Goal: Transaction & Acquisition: Purchase product/service

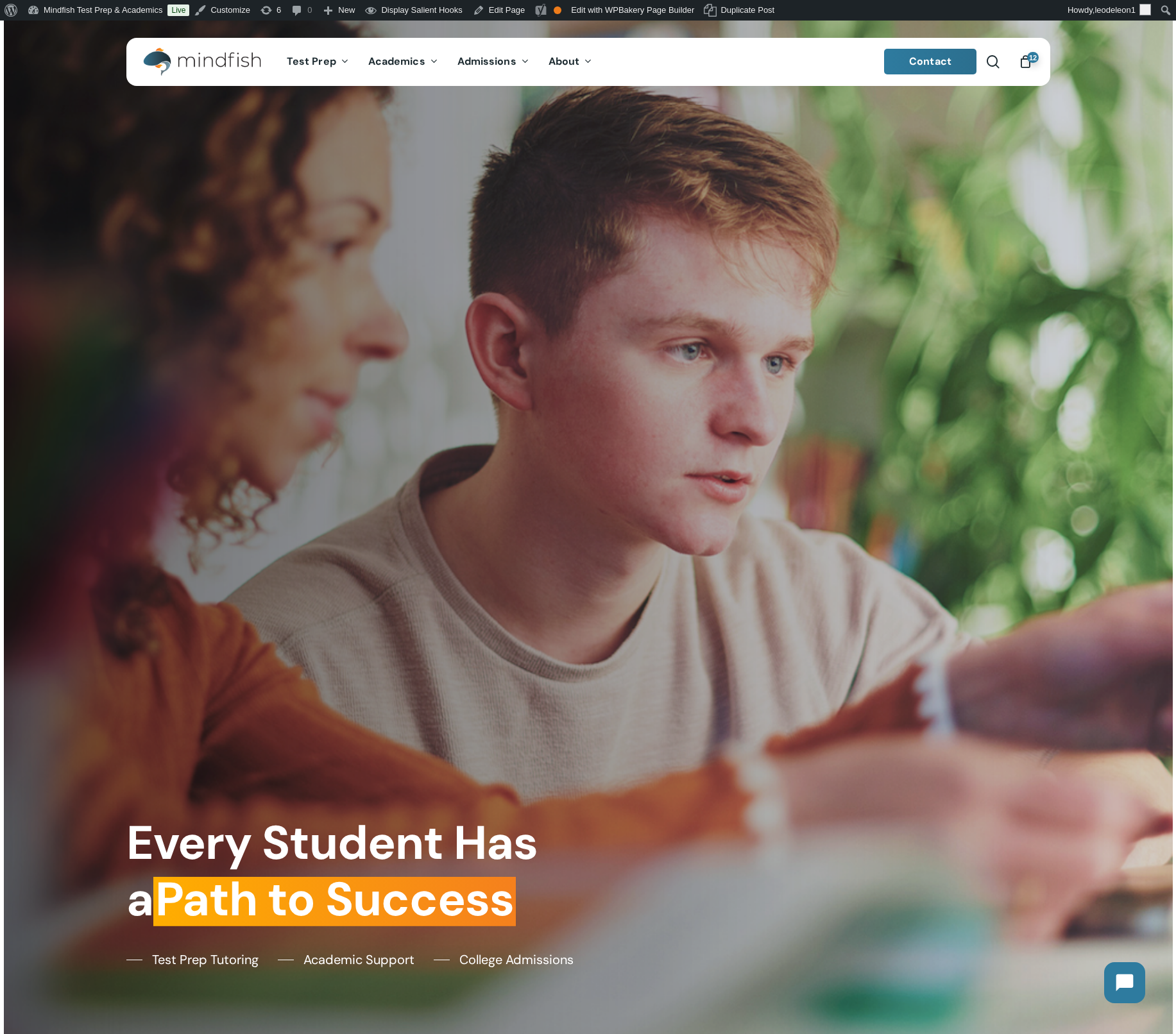
click at [1029, 61] on span "12" at bounding box center [1033, 58] width 12 height 11
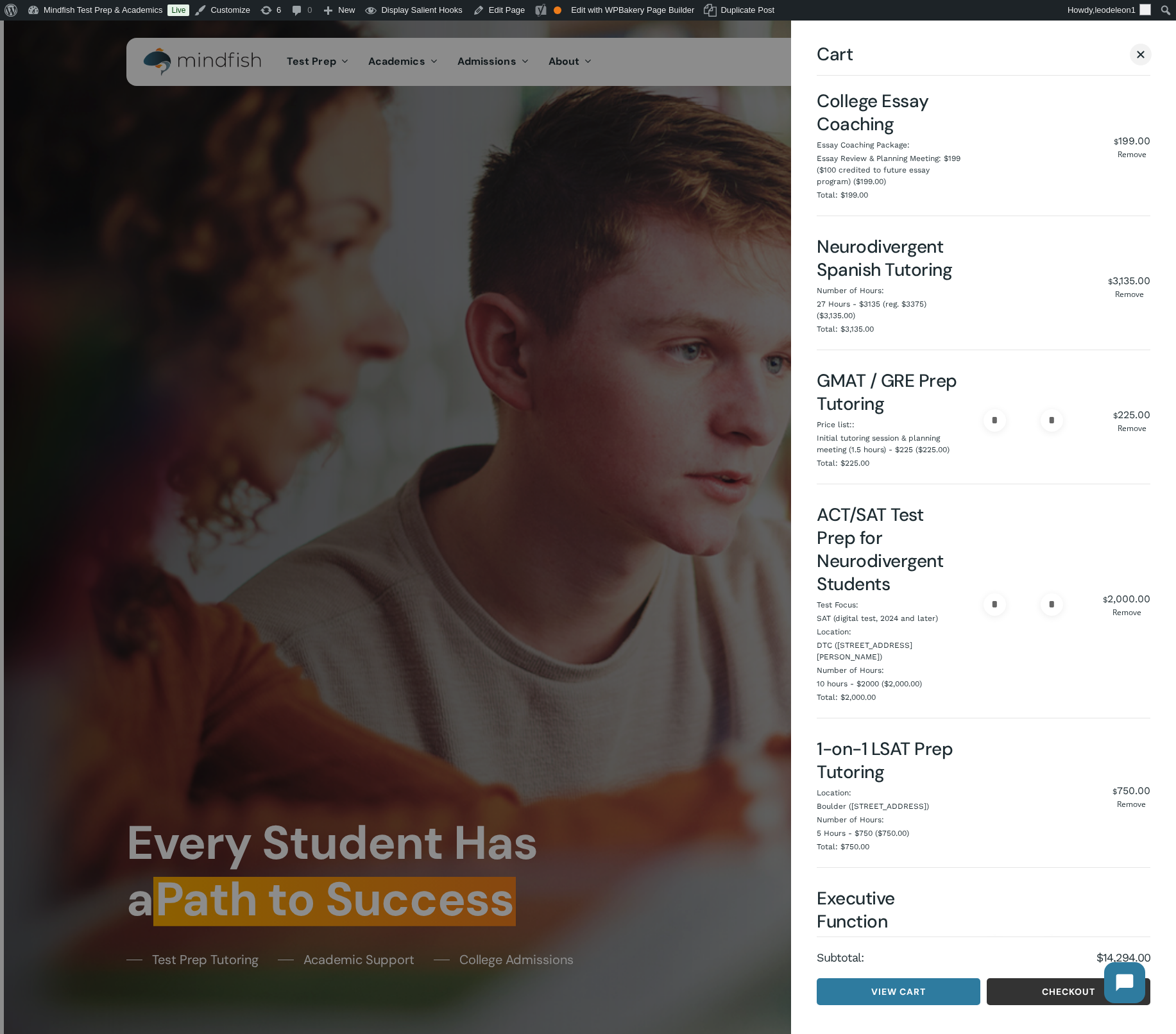
click at [1018, 1000] on link "Checkout" at bounding box center [1068, 992] width 164 height 27
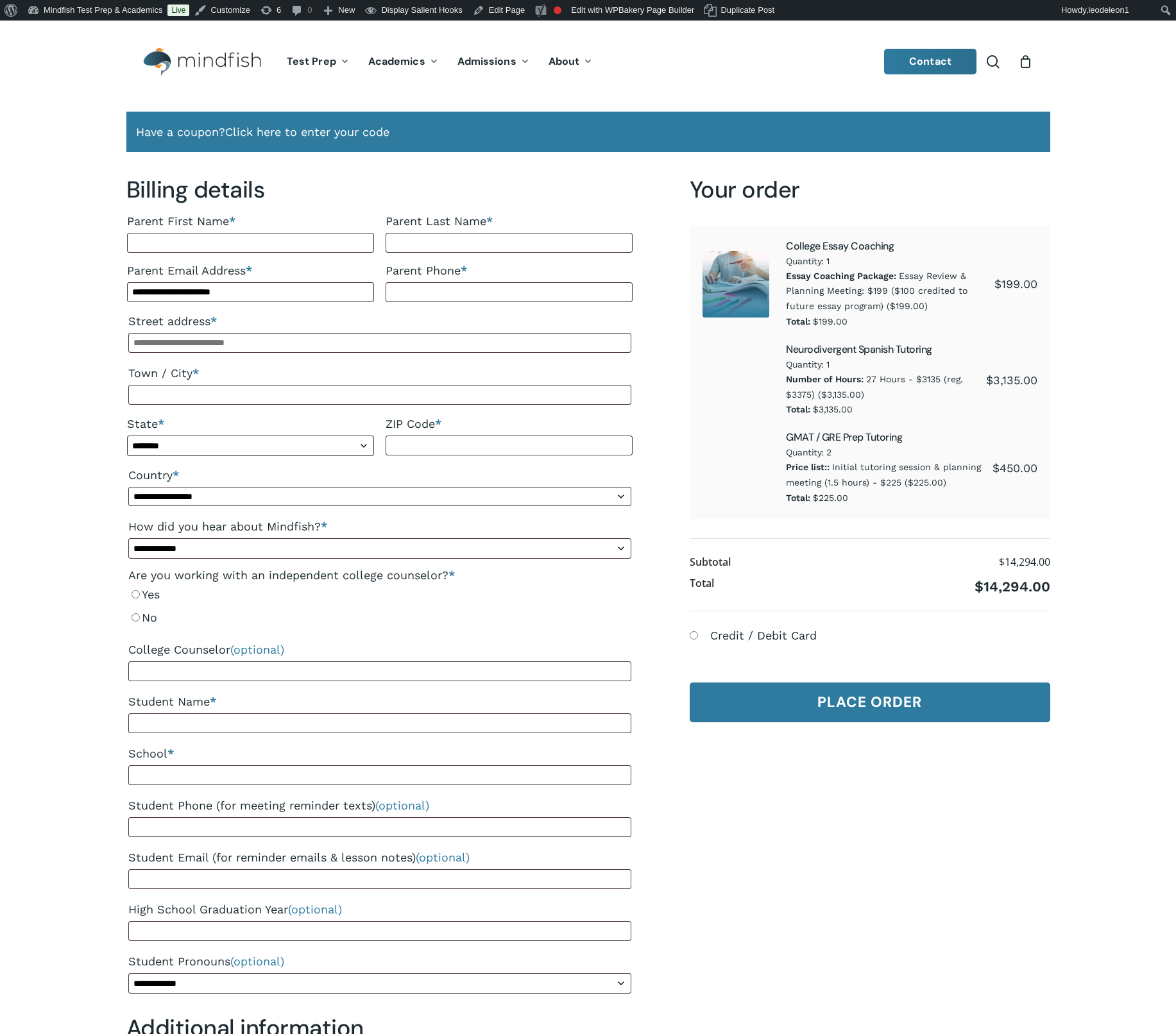
select select "**"
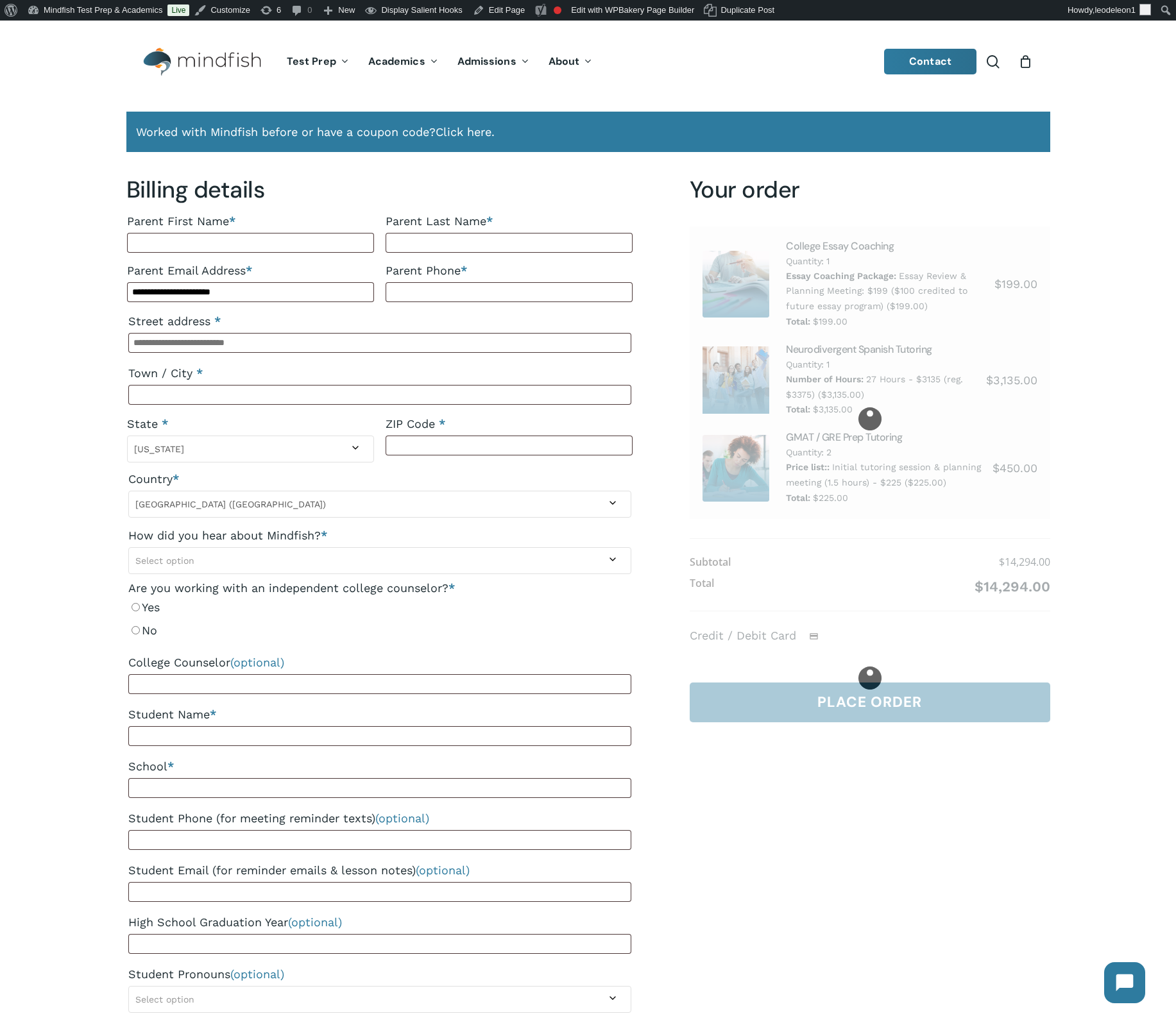
select select "**"
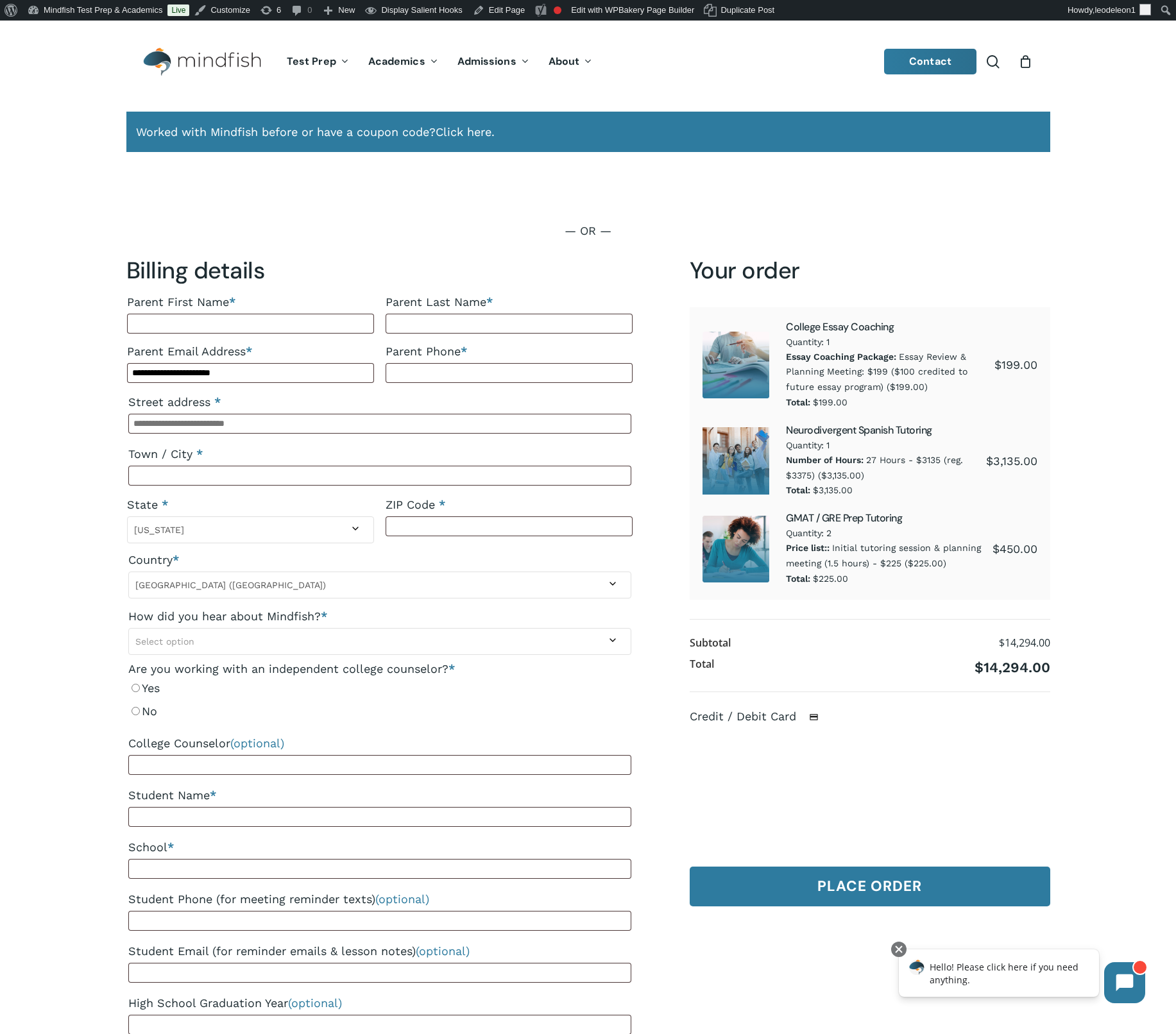
click at [1029, 60] on div "12" at bounding box center [1031, 58] width 14 height 14
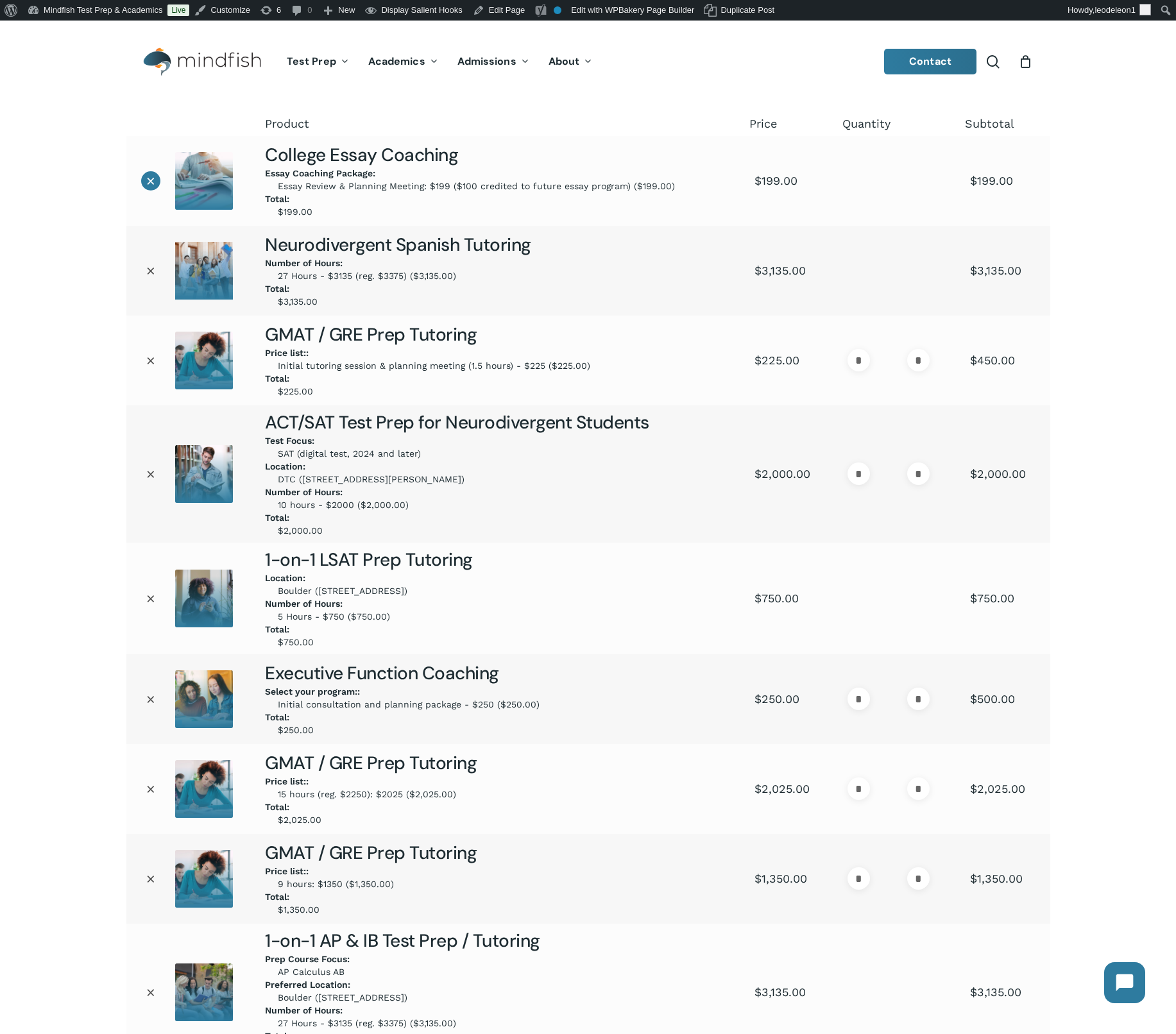
click at [145, 176] on link "×" at bounding box center [151, 180] width 19 height 19
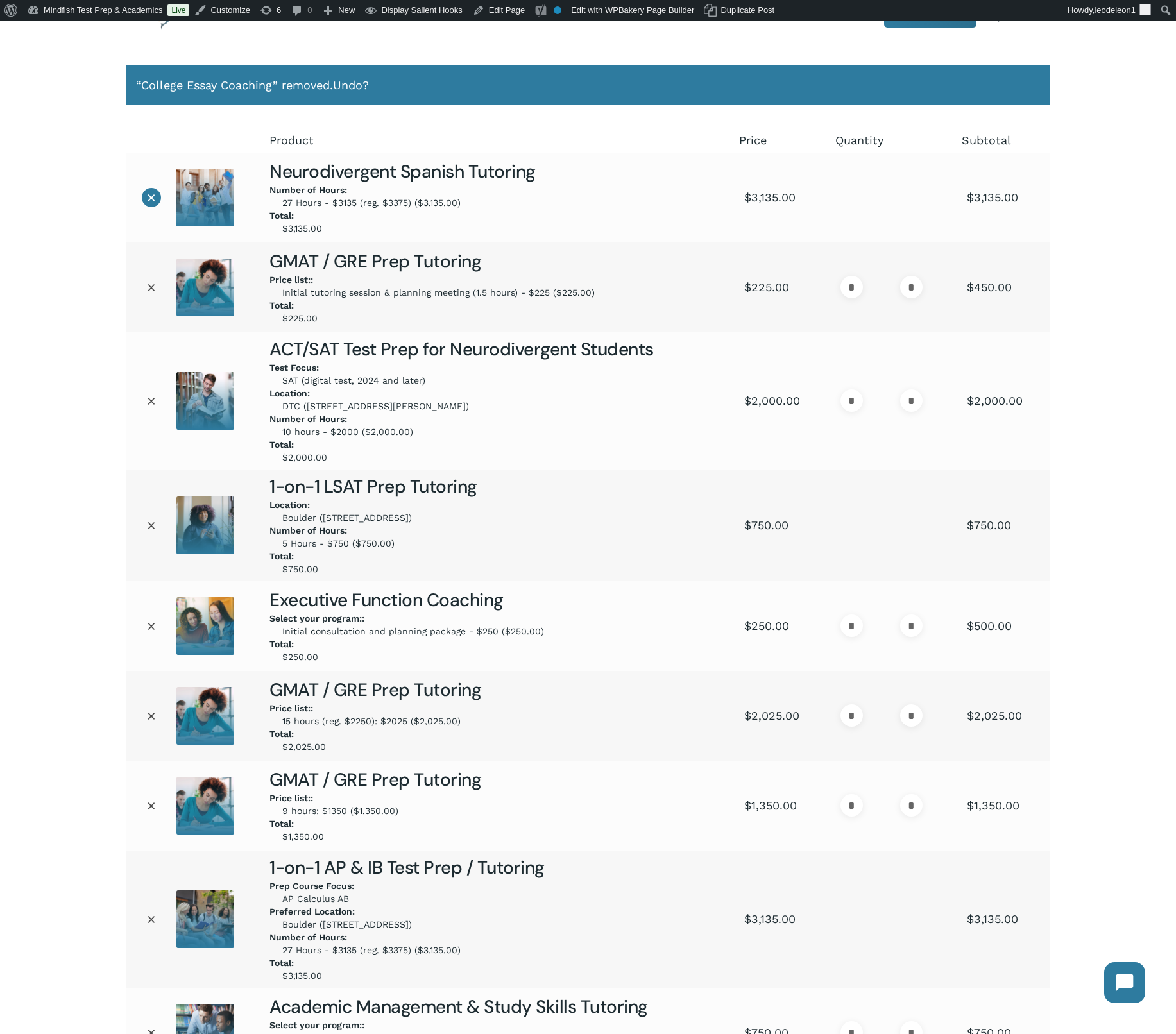
click at [150, 197] on link "×" at bounding box center [151, 197] width 19 height 19
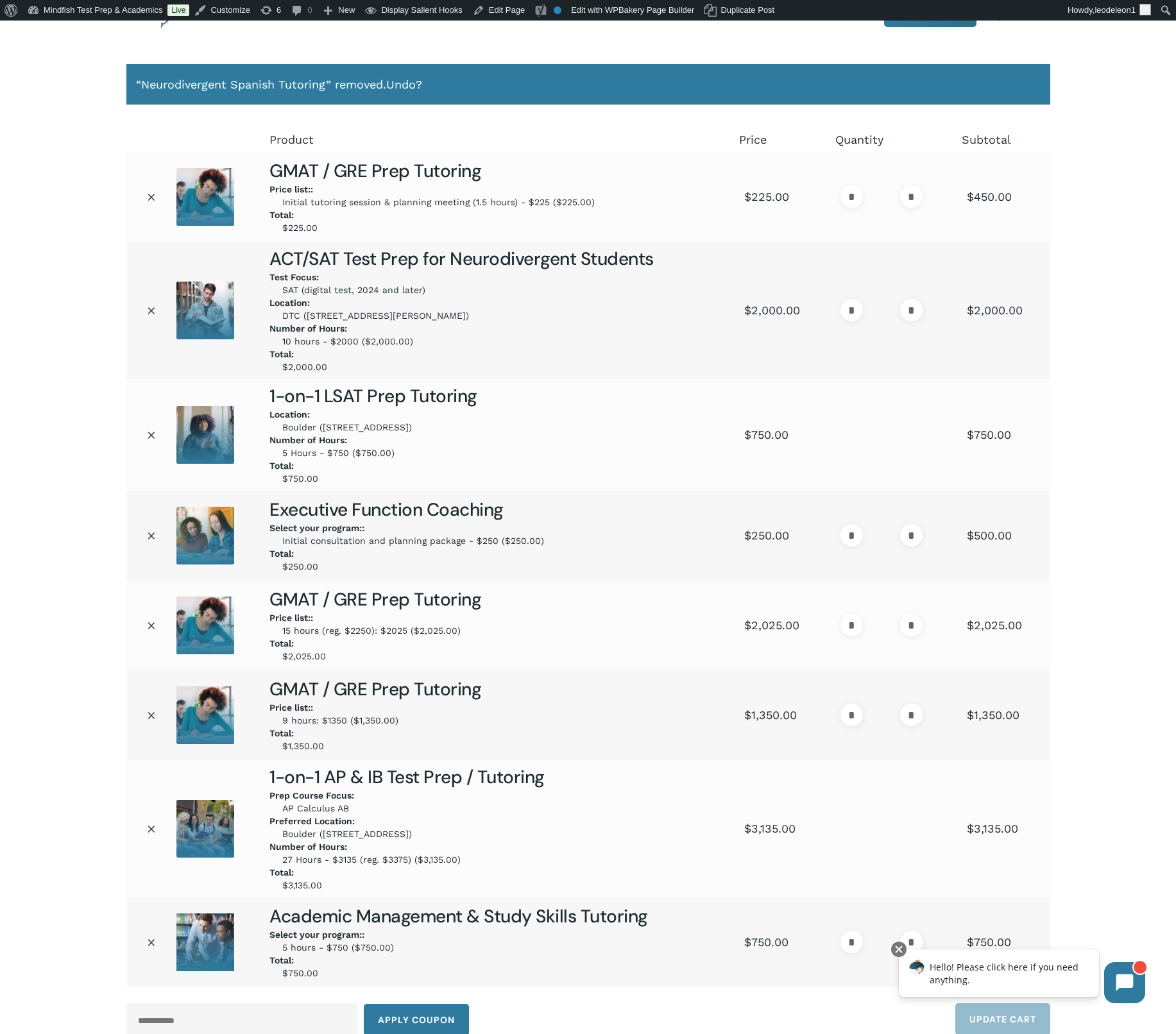
click at [150, 197] on link "×" at bounding box center [151, 197] width 19 height 19
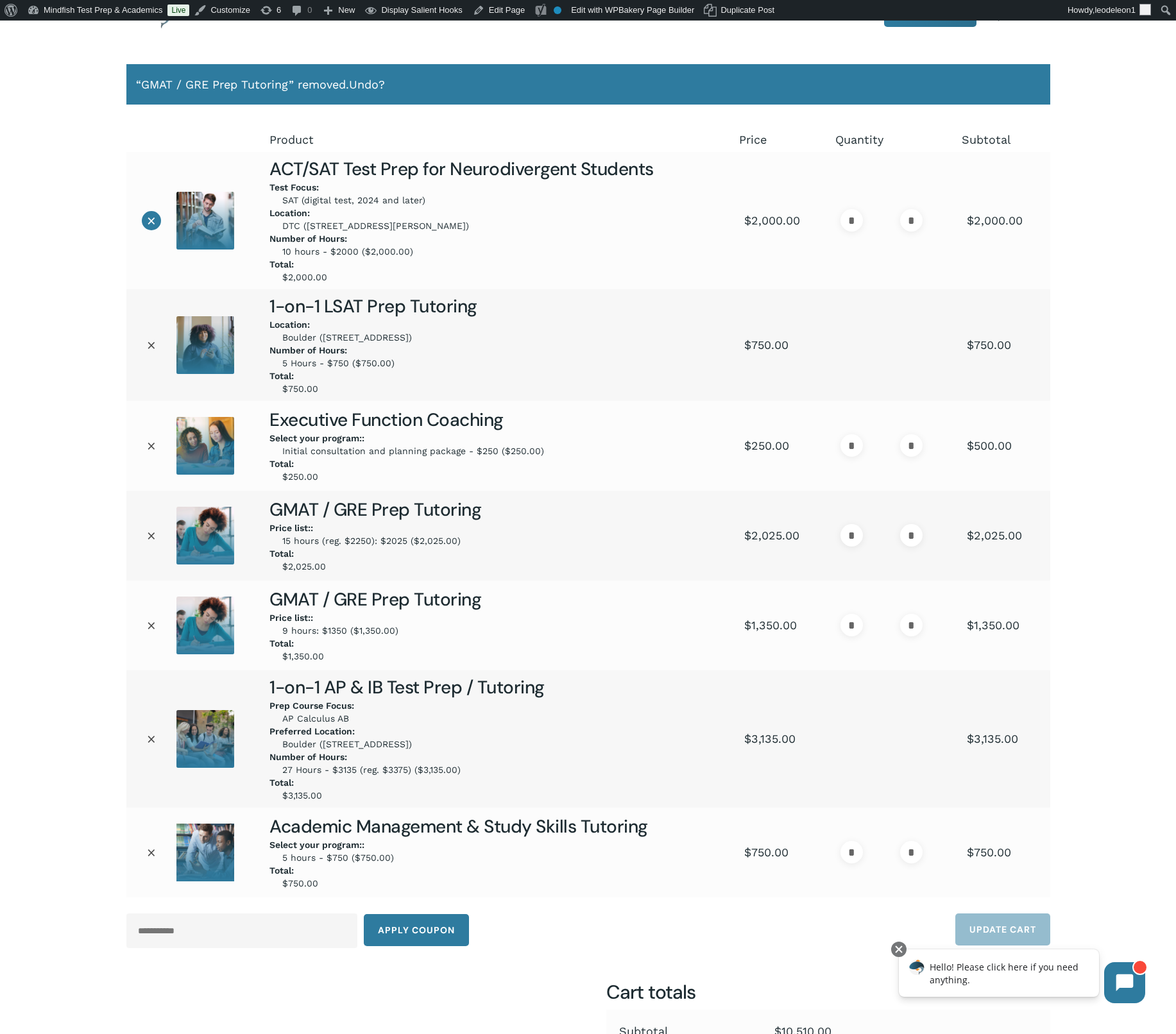
click at [149, 224] on link "×" at bounding box center [151, 221] width 19 height 19
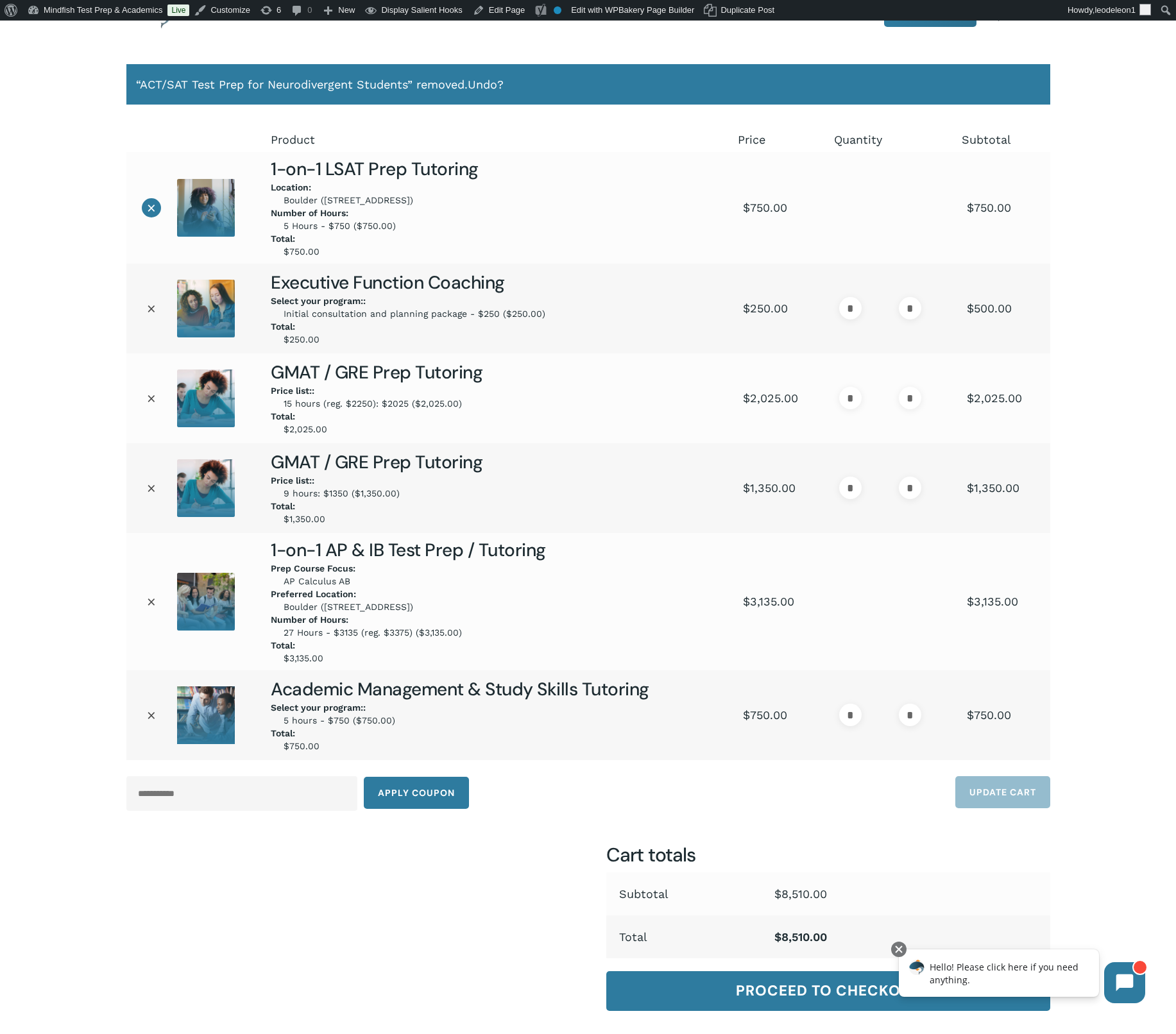
click at [155, 205] on link "×" at bounding box center [151, 208] width 19 height 19
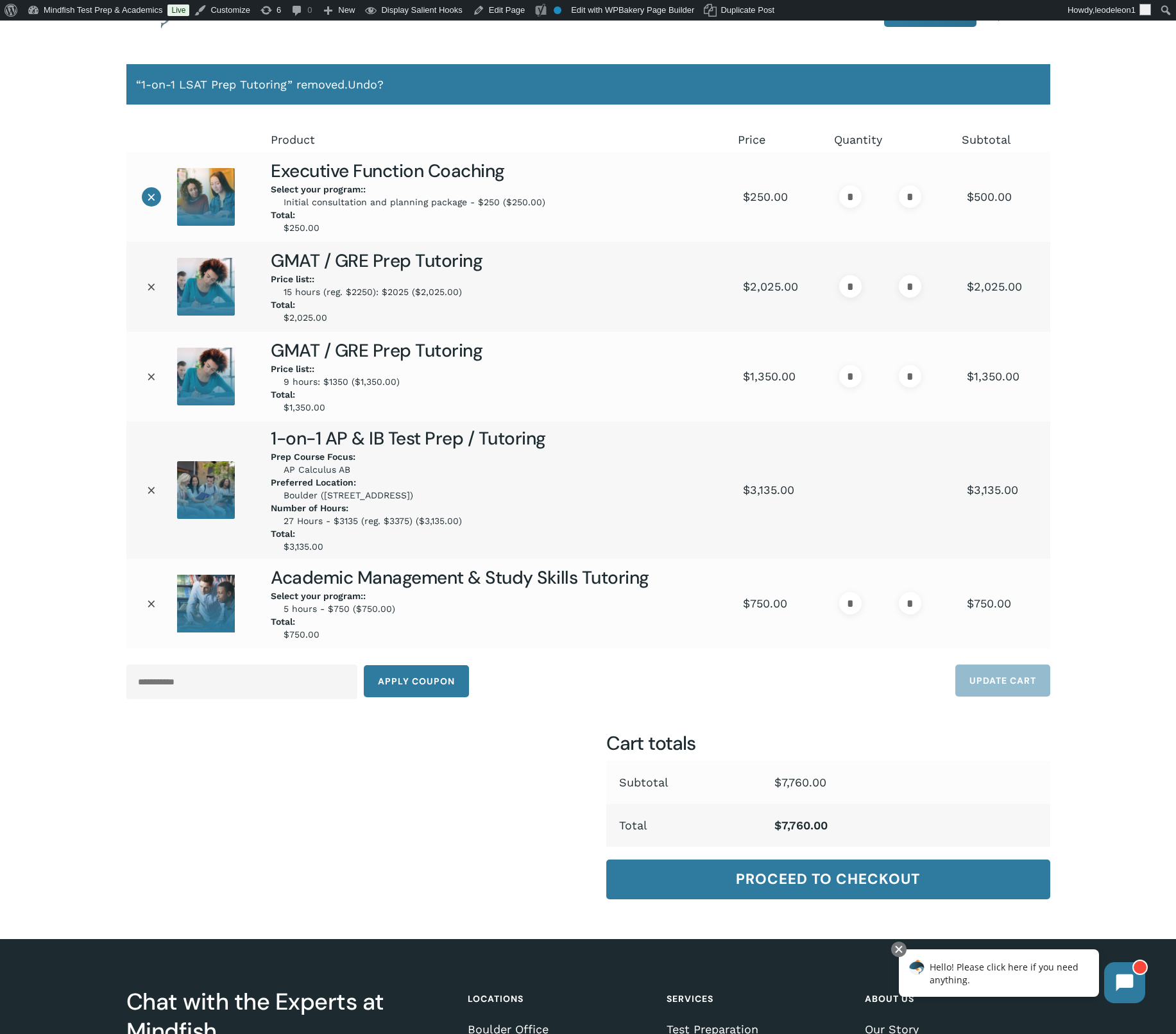
click at [148, 198] on link "×" at bounding box center [151, 197] width 19 height 19
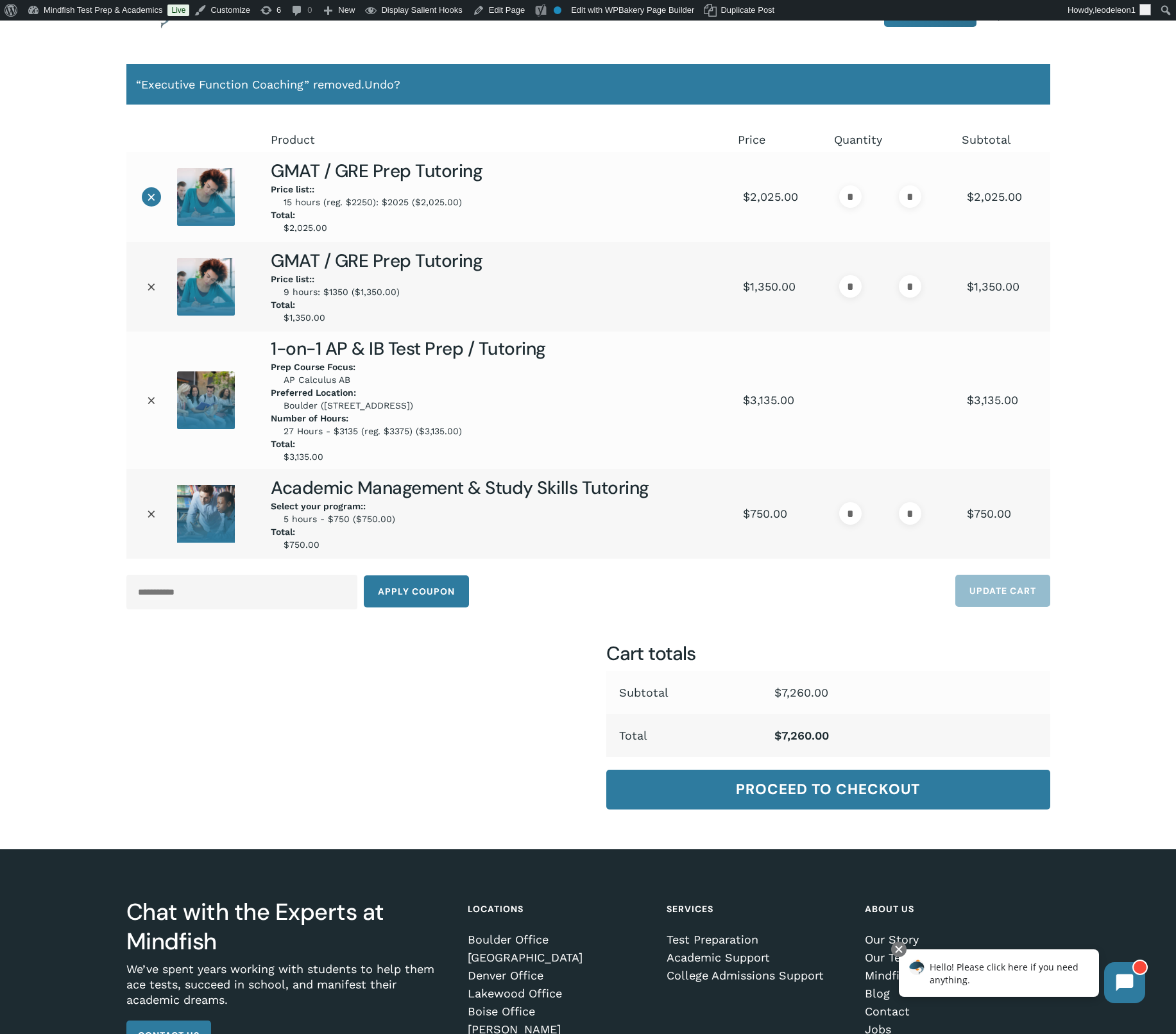
click at [150, 194] on link "×" at bounding box center [151, 197] width 19 height 19
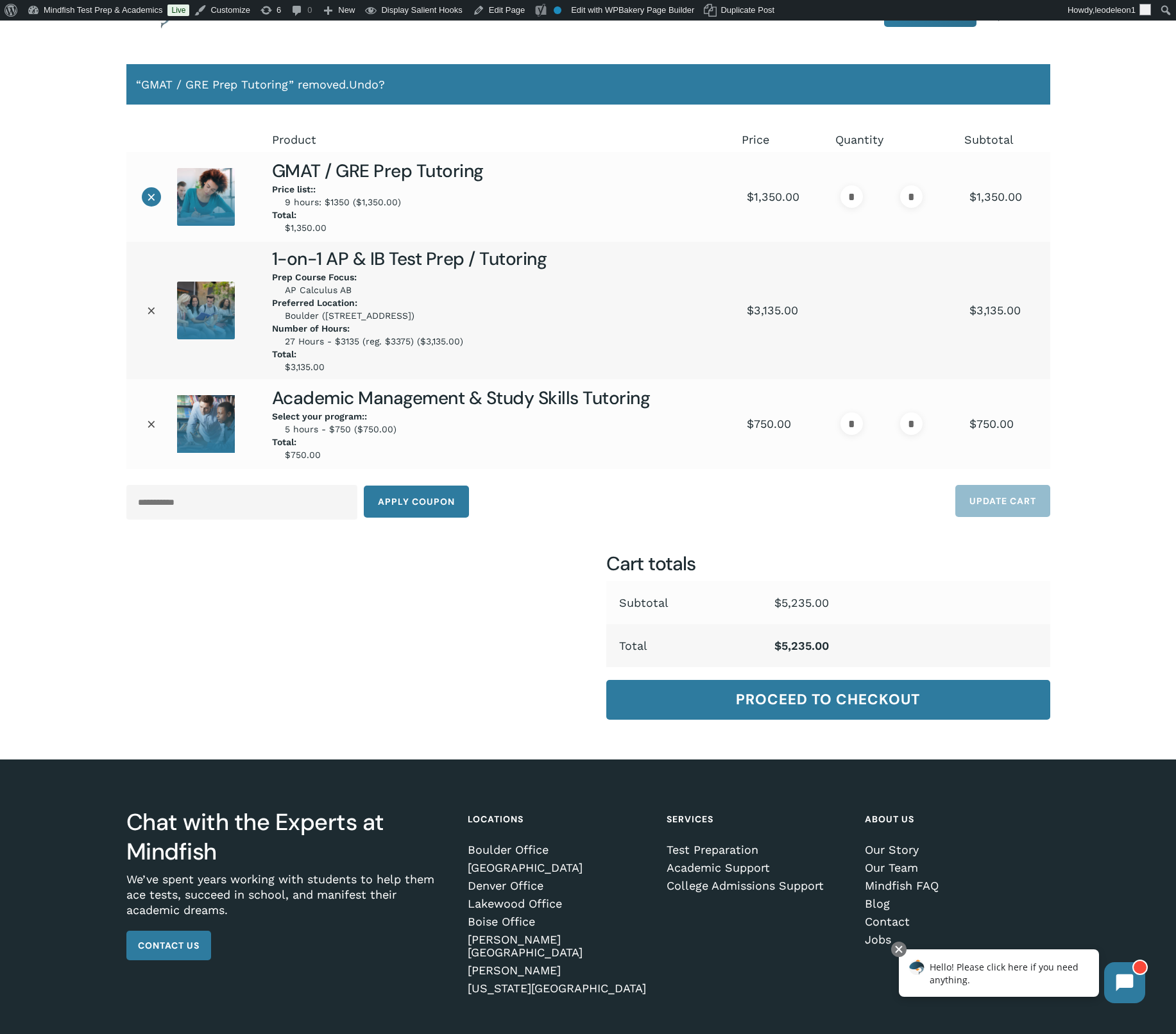
click at [148, 199] on link "×" at bounding box center [151, 197] width 19 height 19
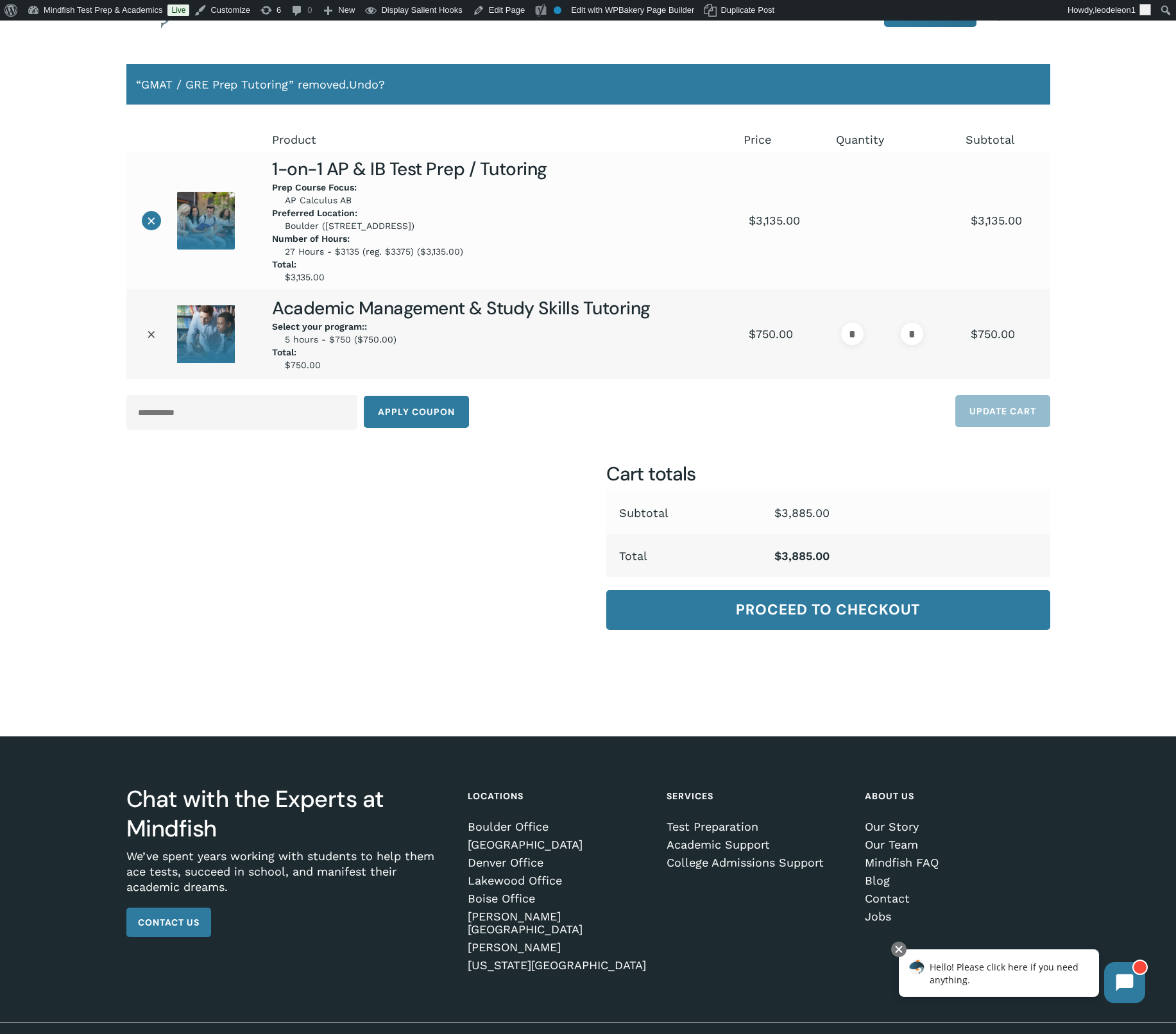
click at [147, 220] on link "×" at bounding box center [151, 221] width 19 height 19
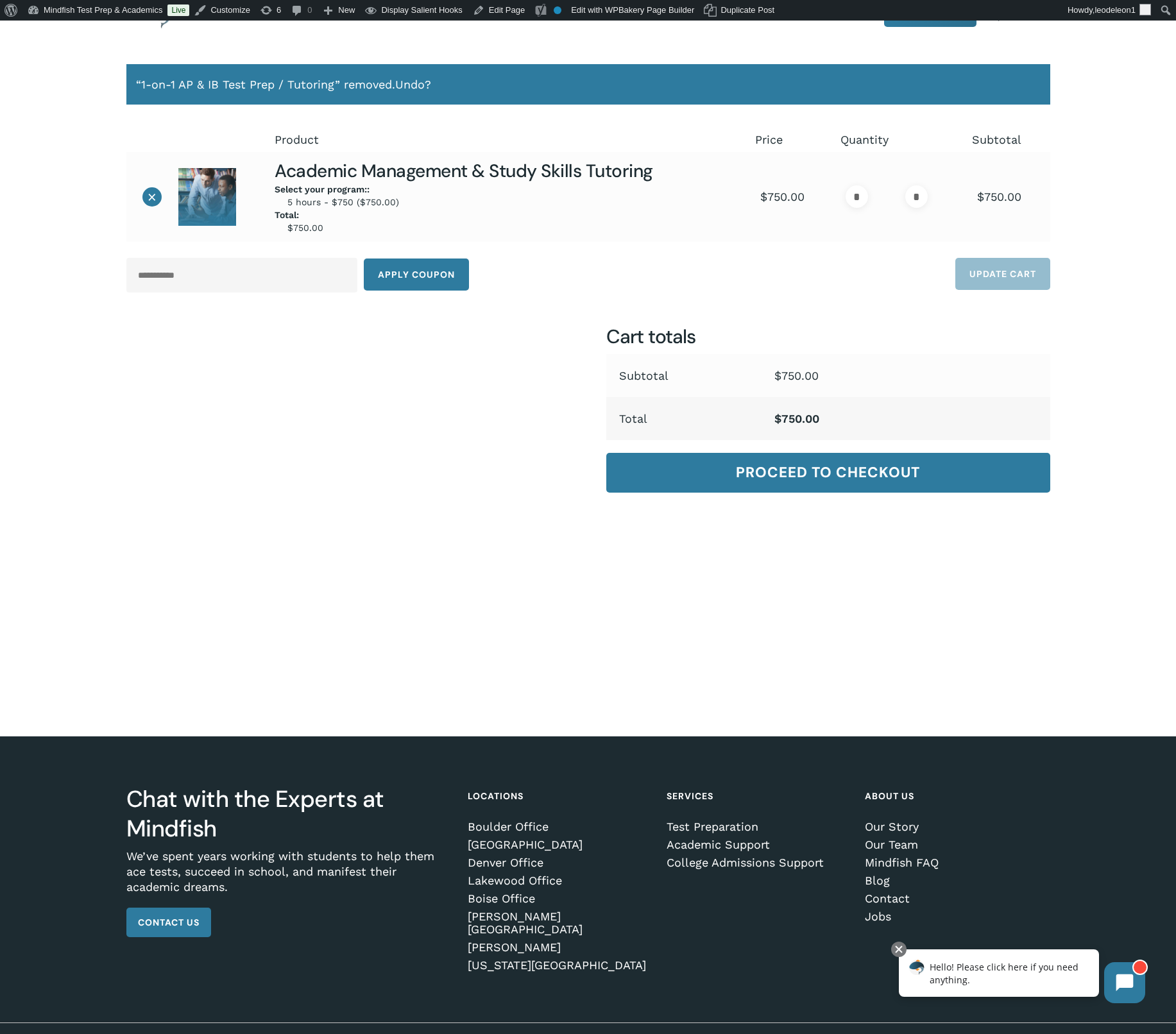
click at [149, 205] on link "×" at bounding box center [152, 197] width 19 height 19
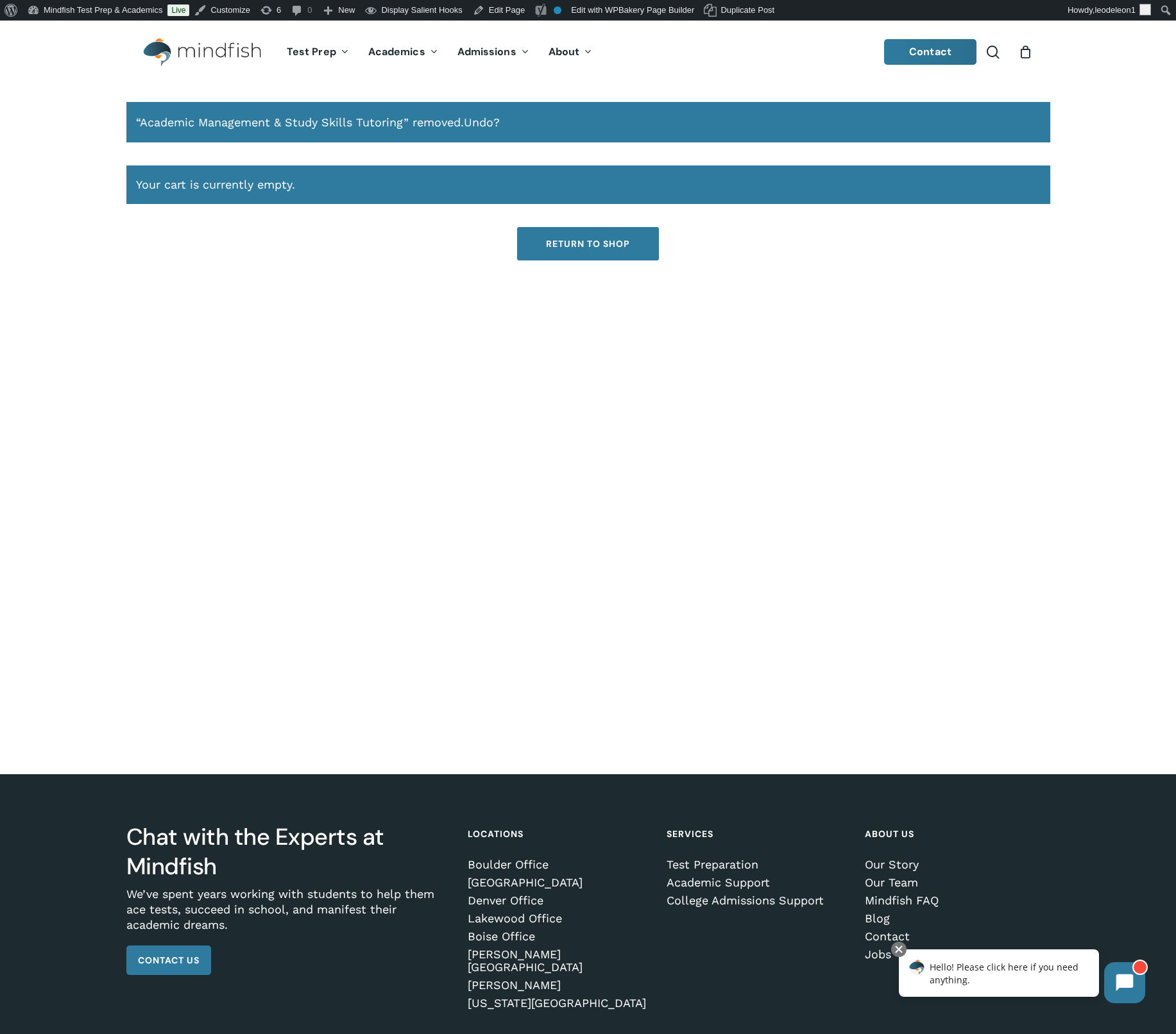
scroll to position [0, 0]
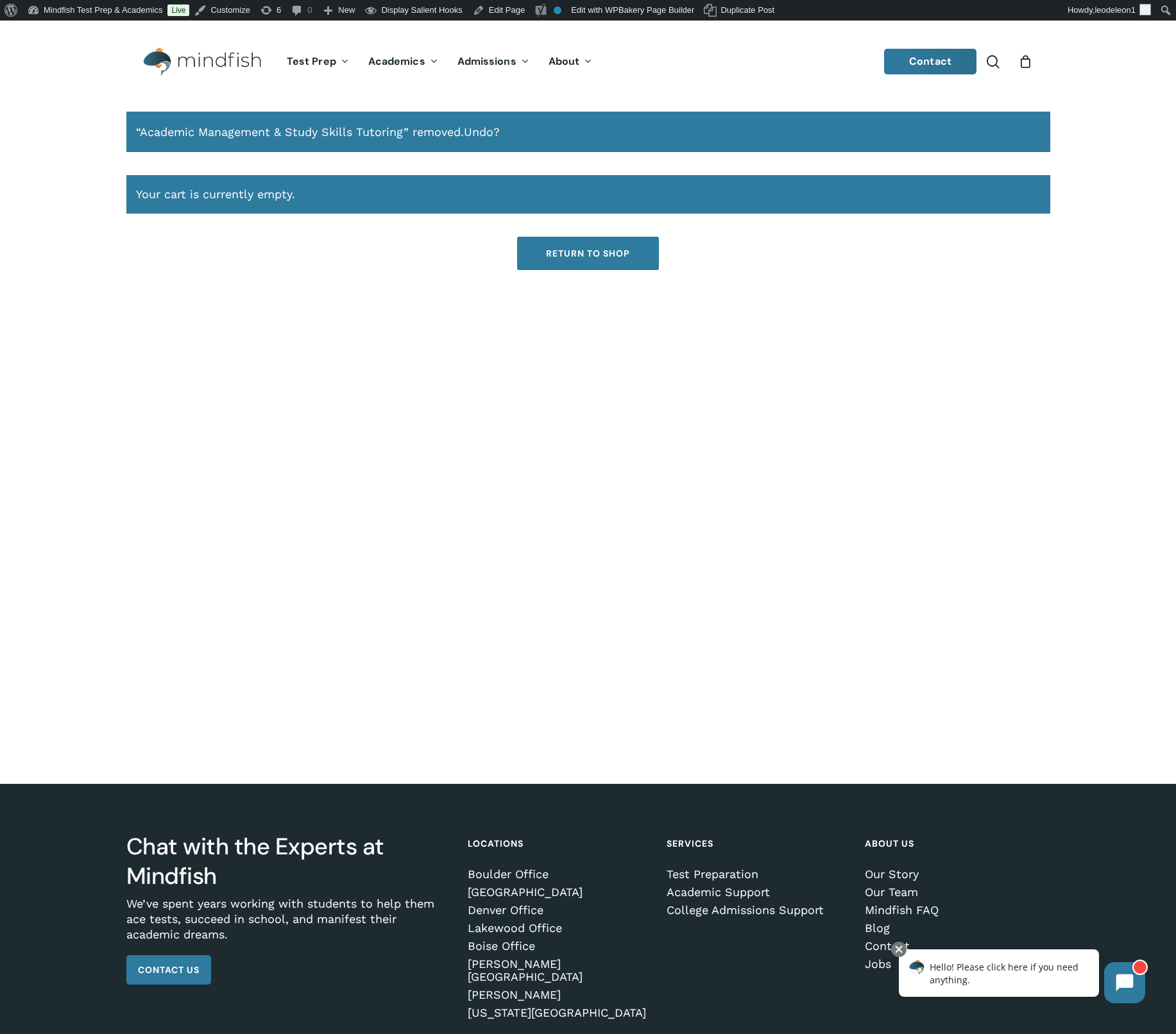
click at [606, 255] on link "Return to shop" at bounding box center [588, 253] width 142 height 33
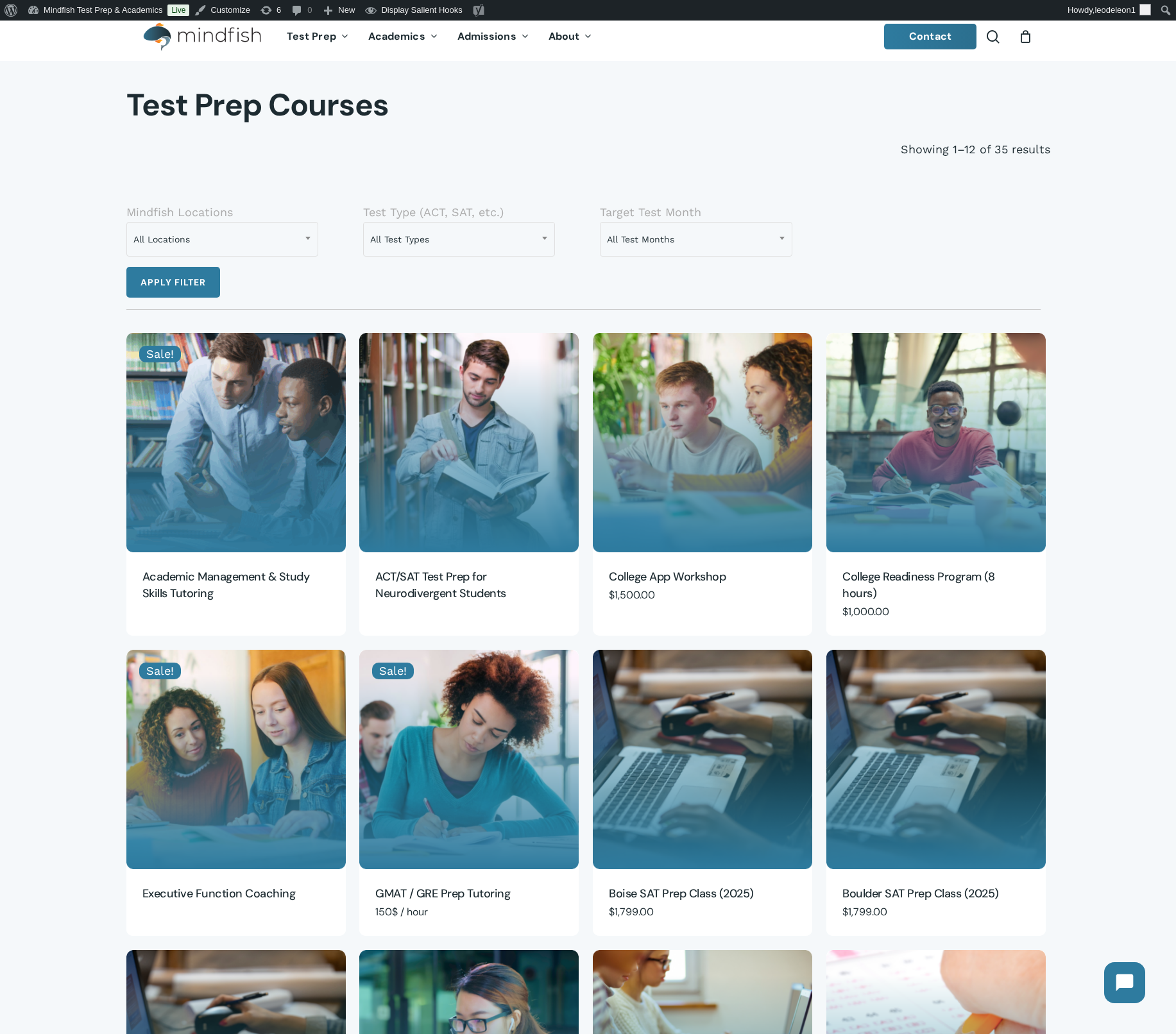
scroll to position [123, 0]
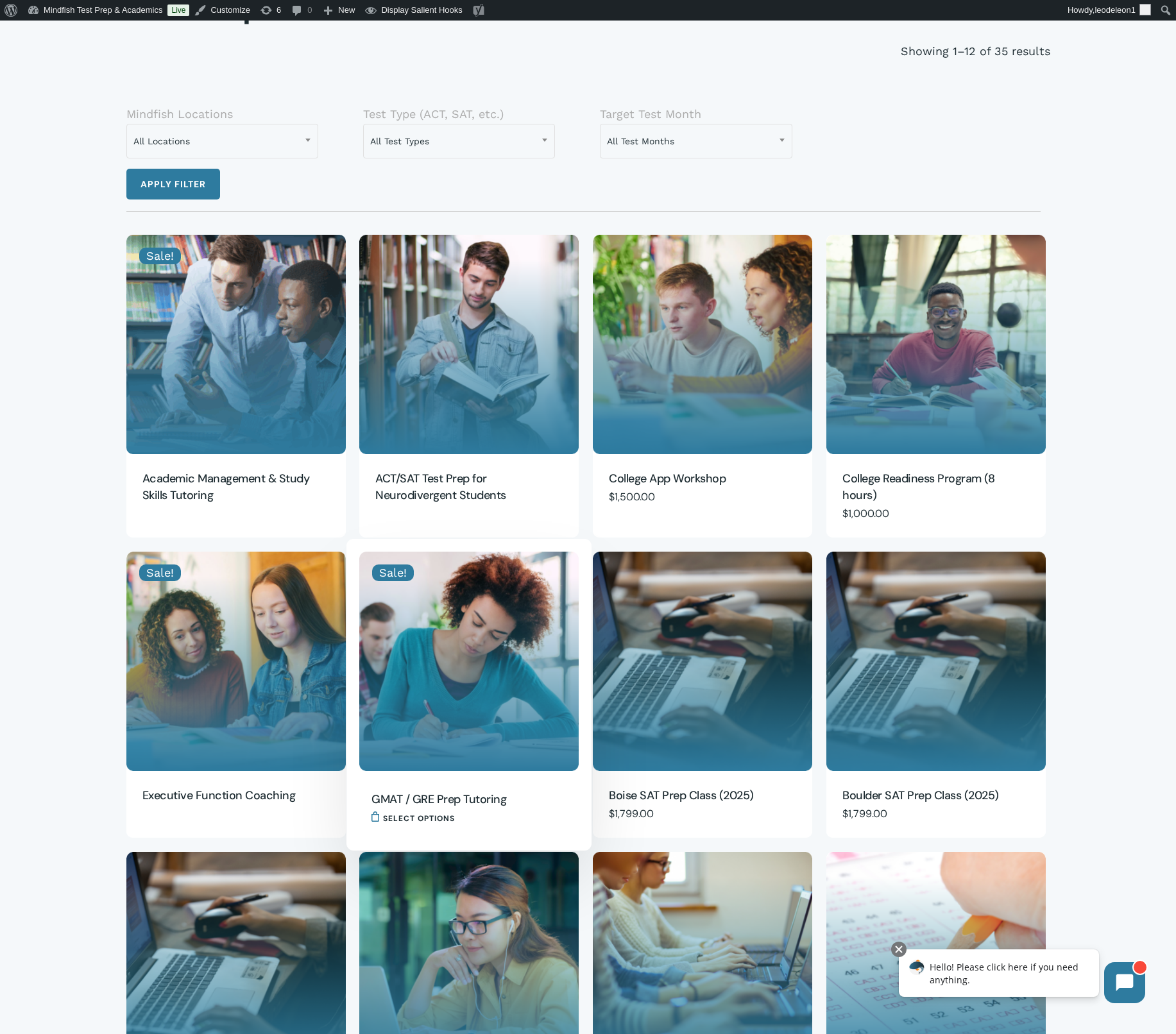
click at [470, 606] on img "GMAT / GRE Prep Tutoring" at bounding box center [468, 661] width 219 height 219
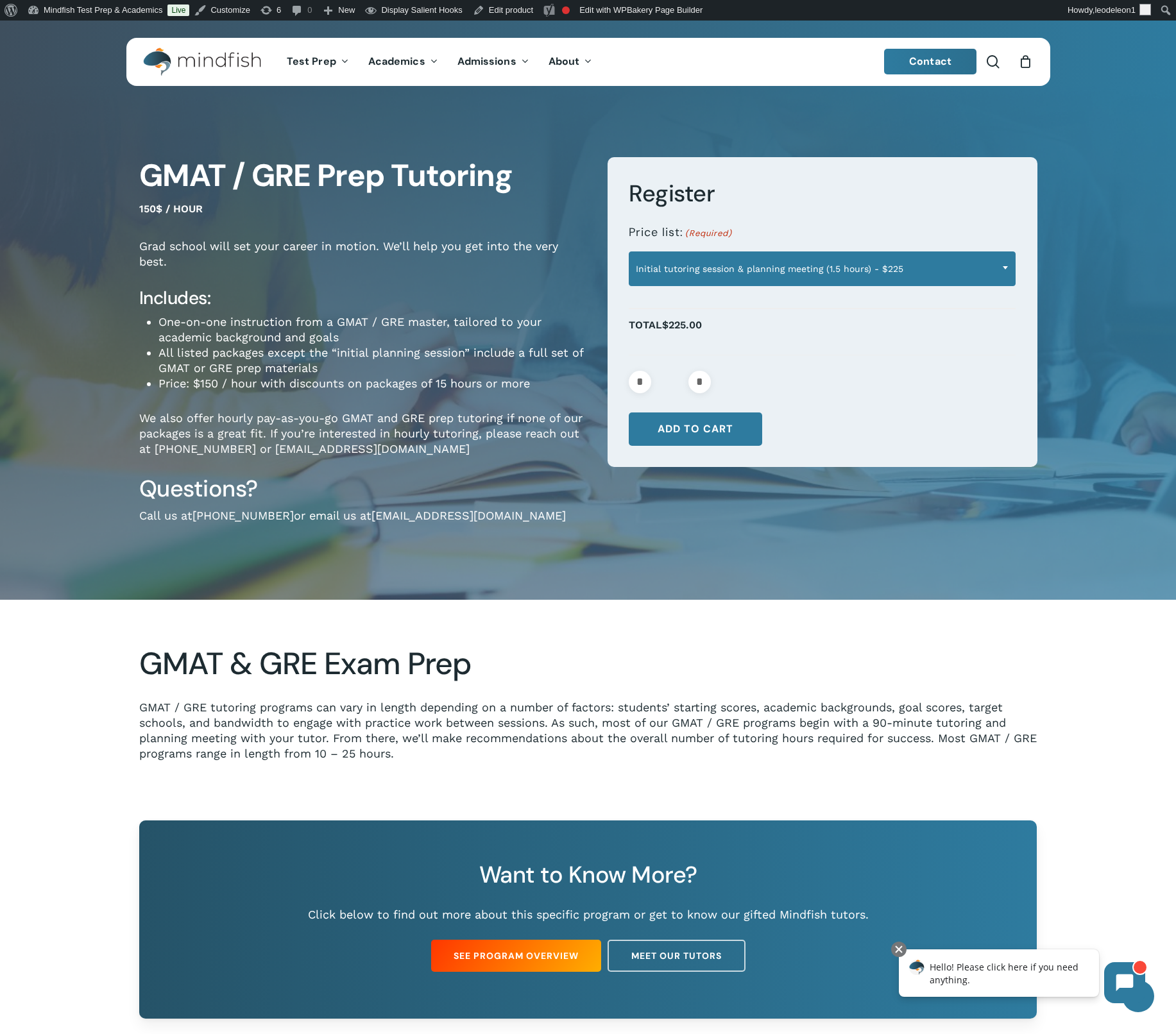
click at [916, 268] on span "Initial tutoring session & planning meeting (1.5 hours) - $225" at bounding box center [822, 269] width 385 height 27
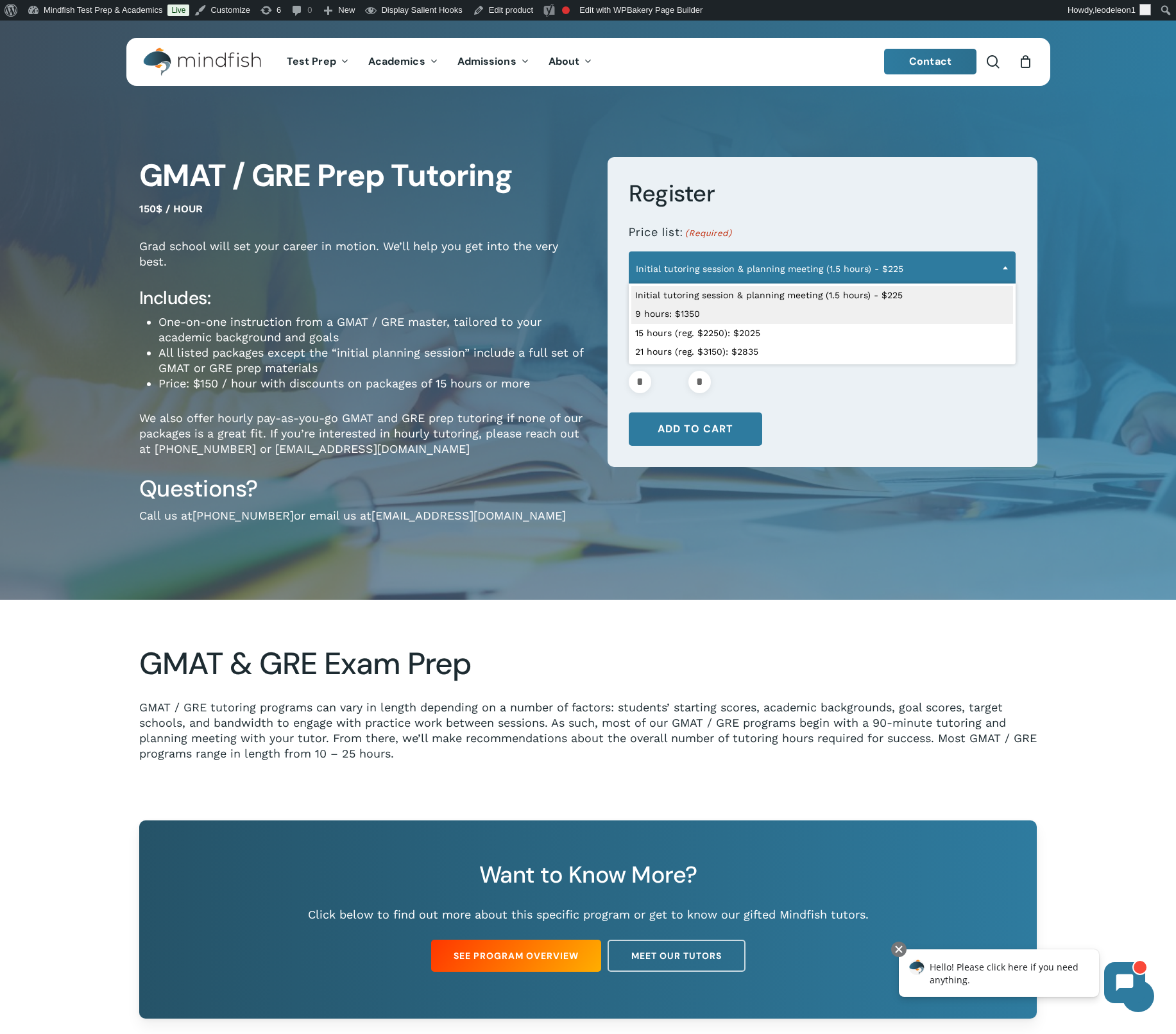
select select "**********"
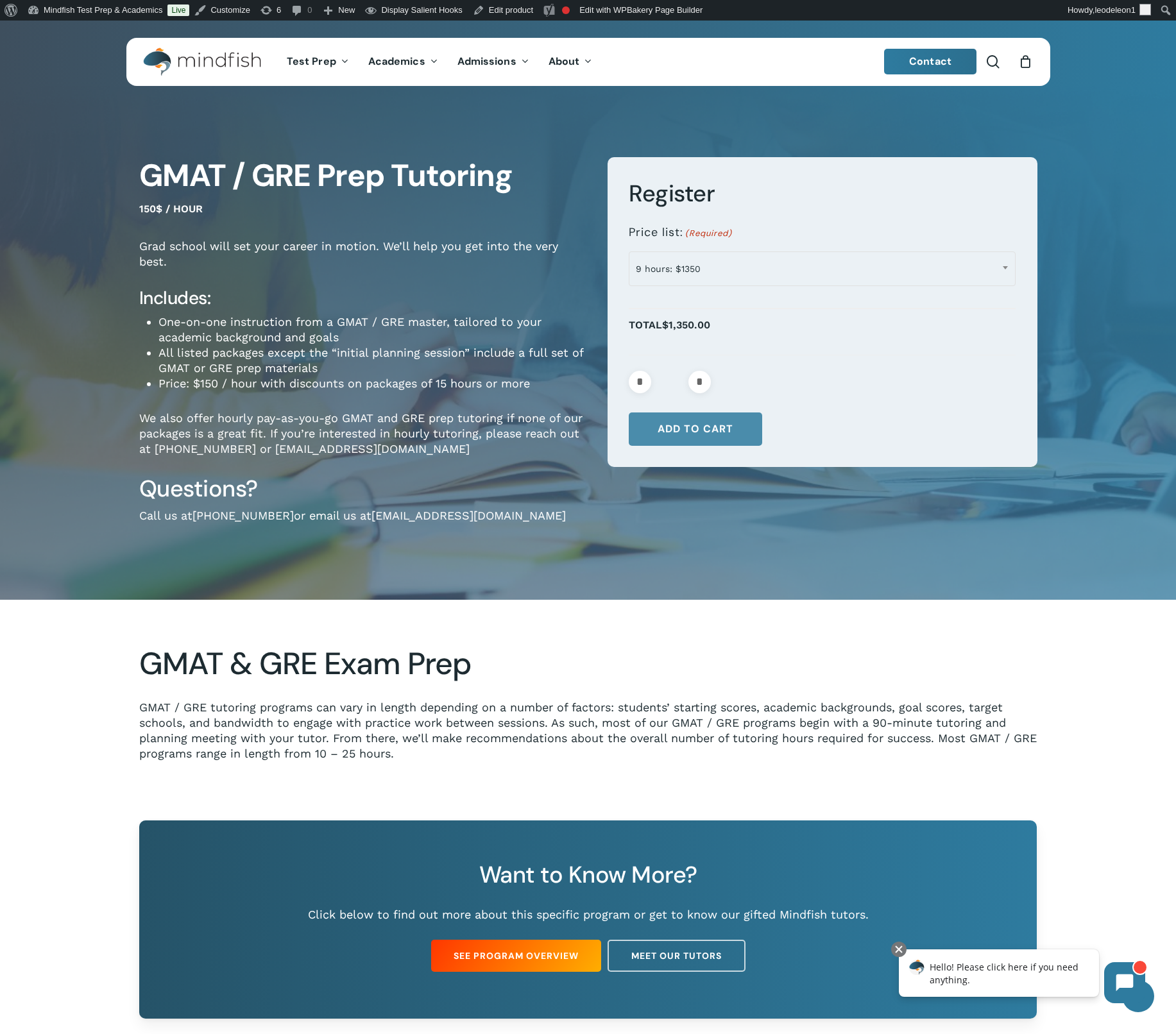
click at [724, 432] on button "Add to cart" at bounding box center [696, 429] width 134 height 33
click at [1030, 56] on div "0" at bounding box center [1031, 58] width 14 height 14
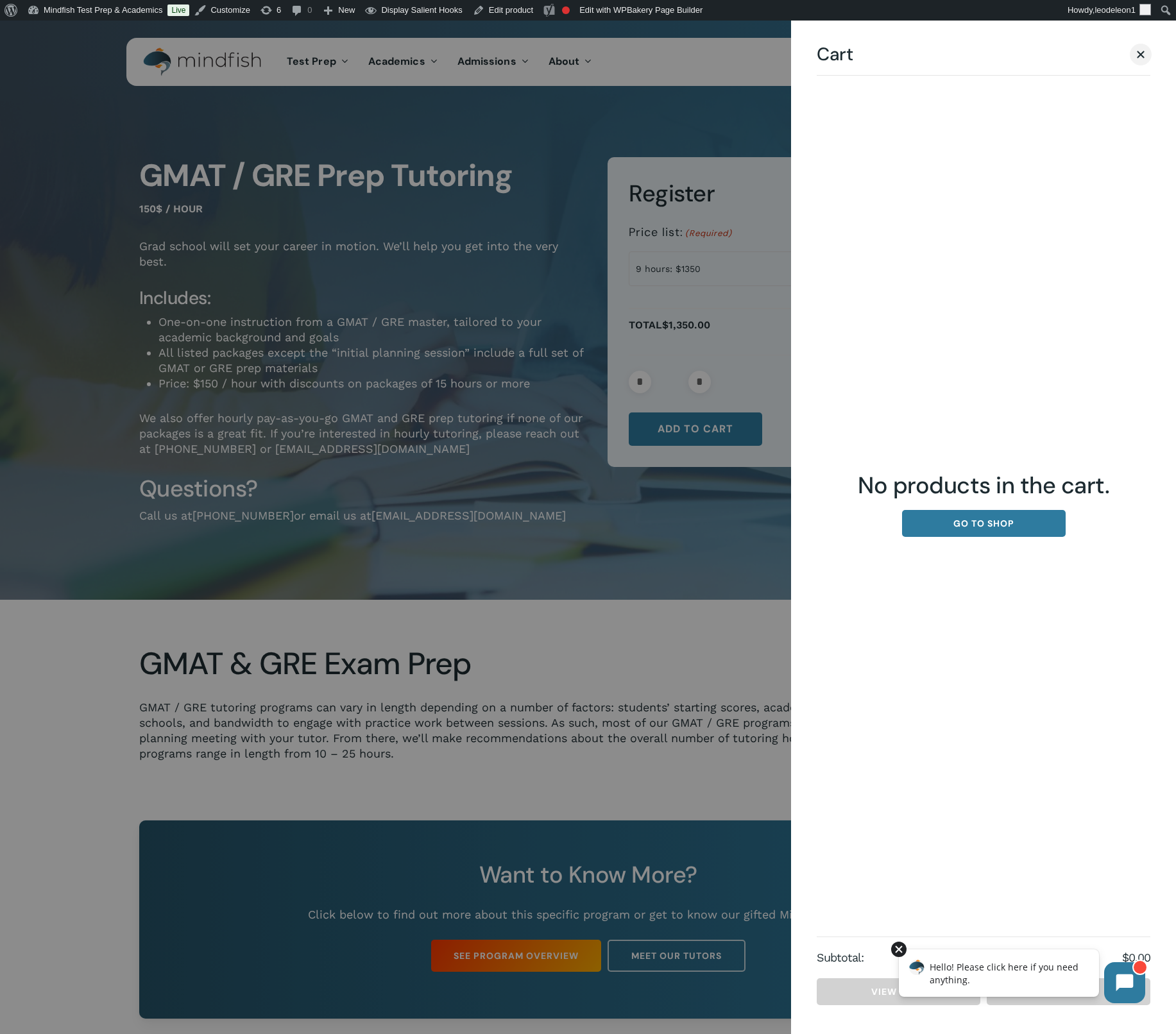
click at [900, 947] on div at bounding box center [898, 949] width 16 height 16
click at [757, 670] on div at bounding box center [588, 517] width 1176 height 1034
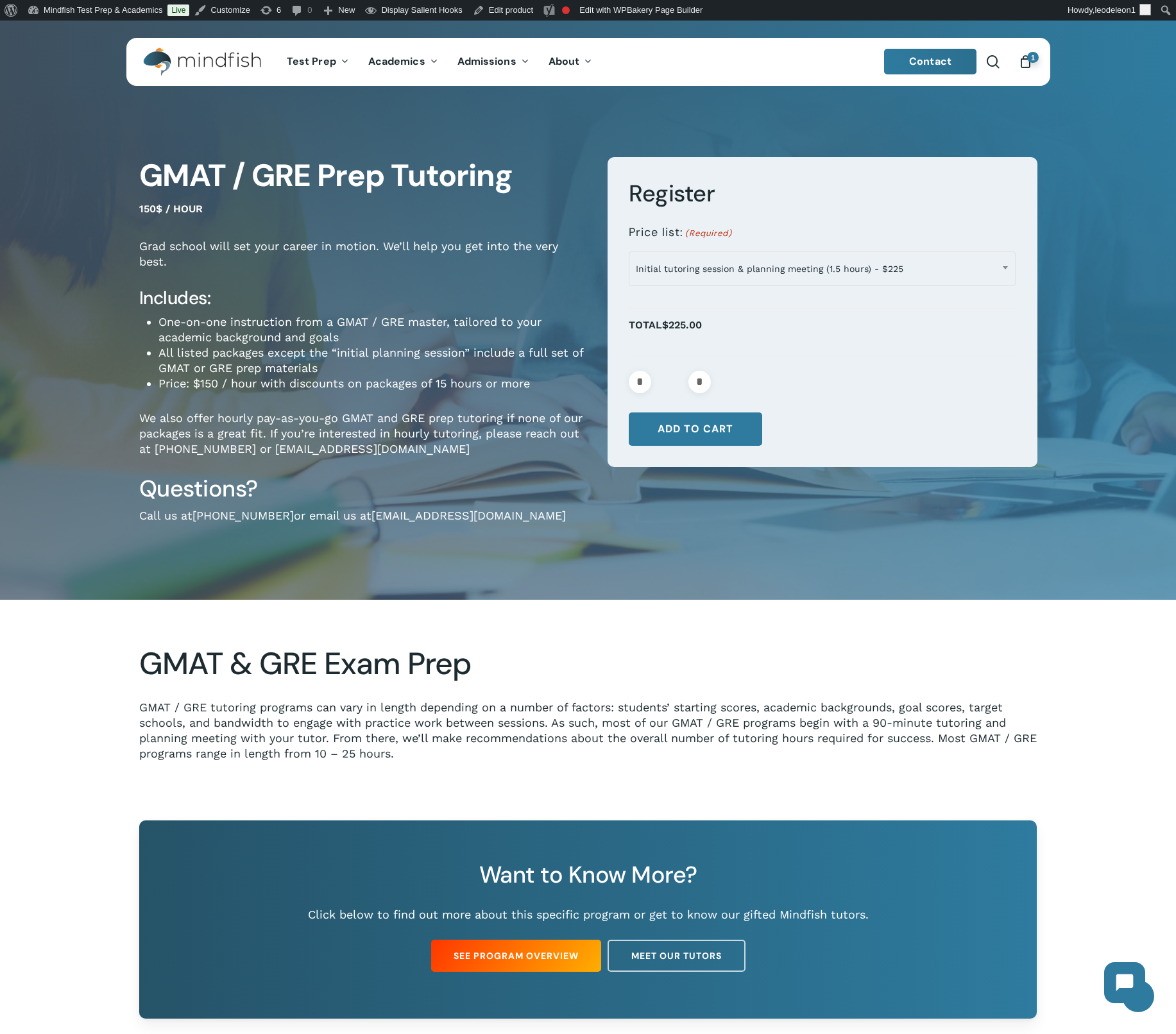
click at [1021, 64] on icon "Cart" at bounding box center [1025, 62] width 14 height 14
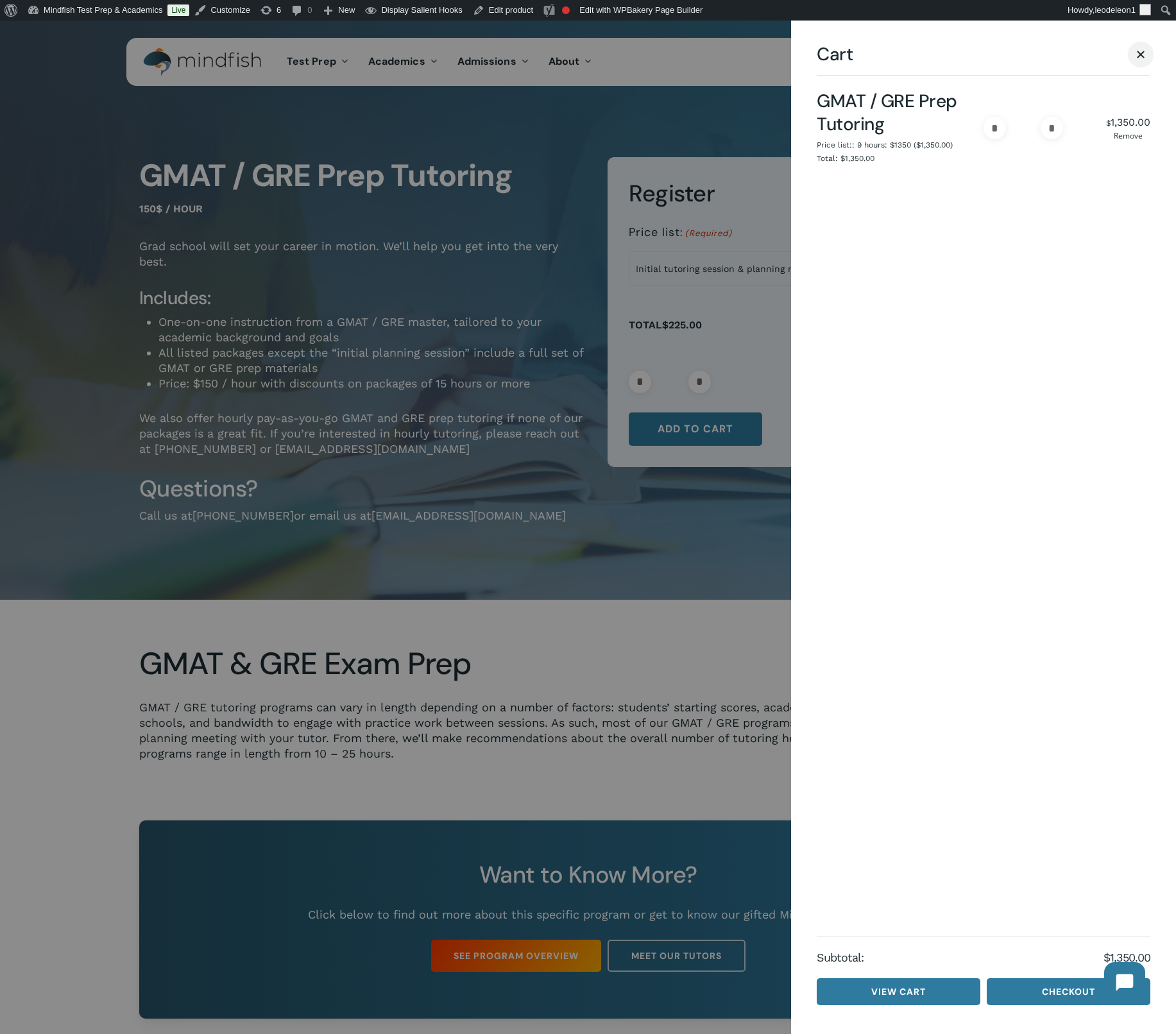
click at [1136, 59] on link "Close Cart" at bounding box center [1141, 54] width 19 height 16
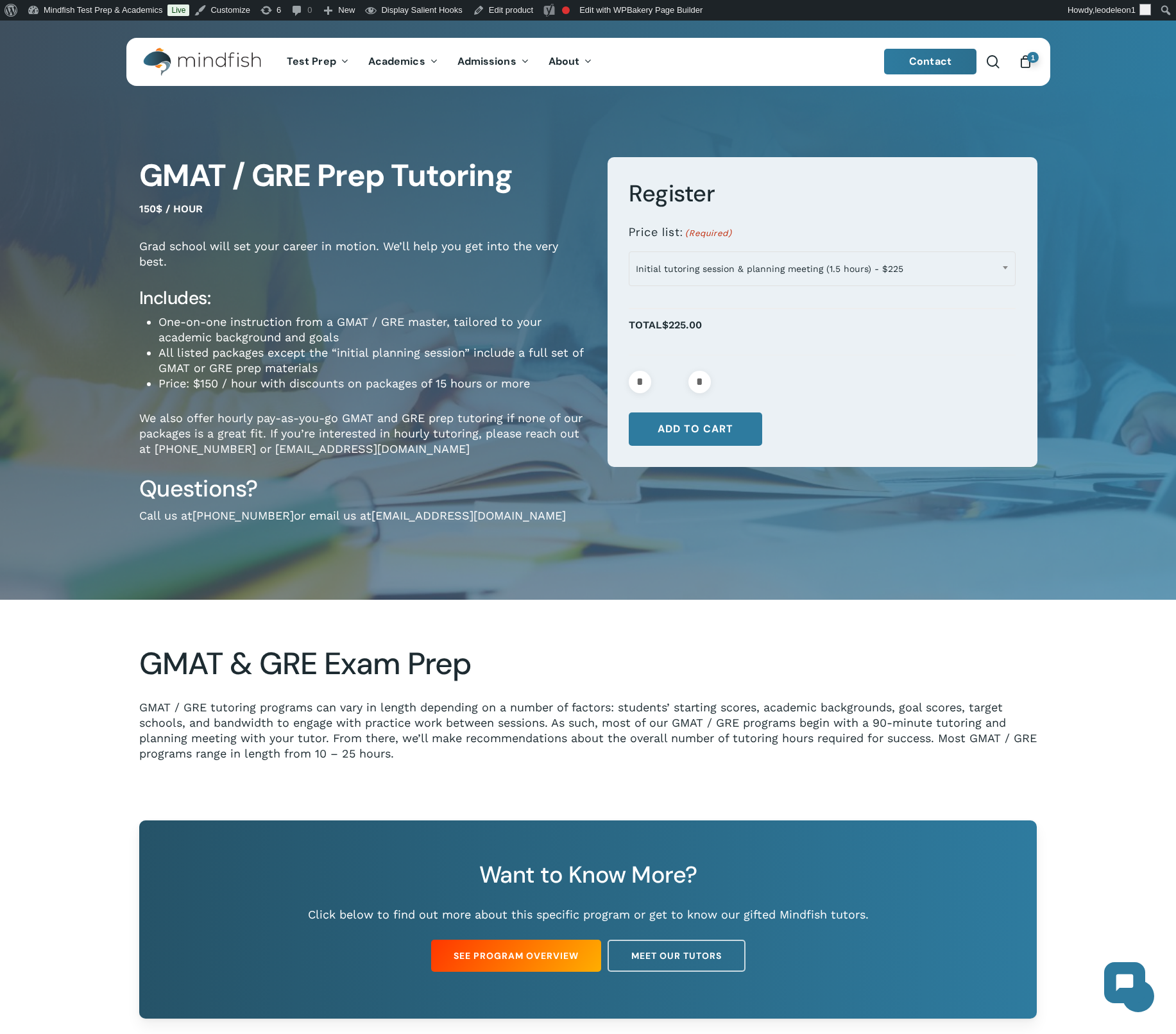
click at [549, 639] on div at bounding box center [588, 721] width 1169 height 198
click at [1033, 66] on header "search 1 Menu Test Prep Test Prep Test Prep Tutoring Practice Test Program ACT/…" at bounding box center [588, 62] width 924 height 48
click at [1031, 62] on span "1" at bounding box center [1033, 58] width 12 height 11
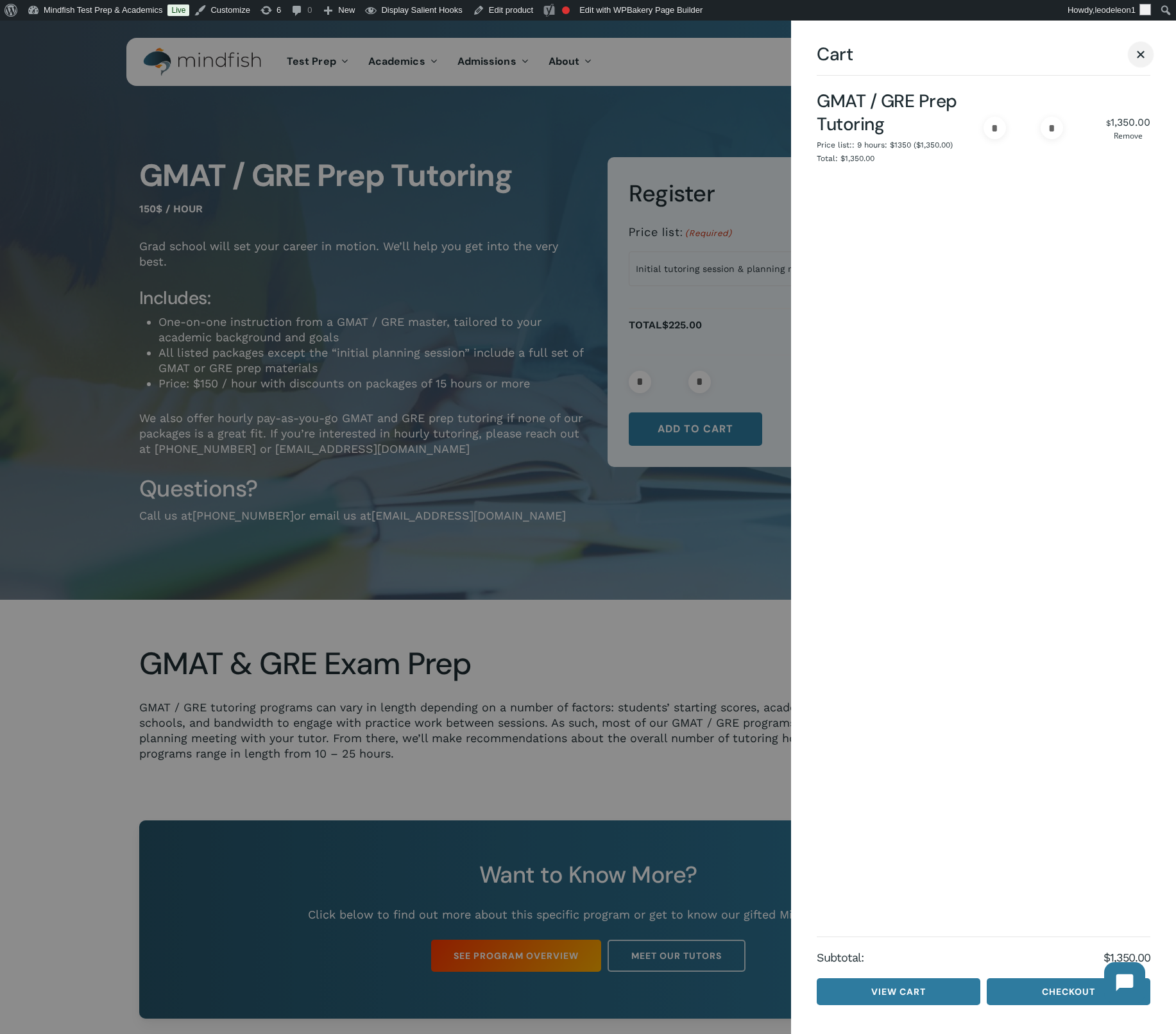
click at [1138, 52] on span "Cart" at bounding box center [1140, 54] width 7 height 7
